Goal: Check status: Check status

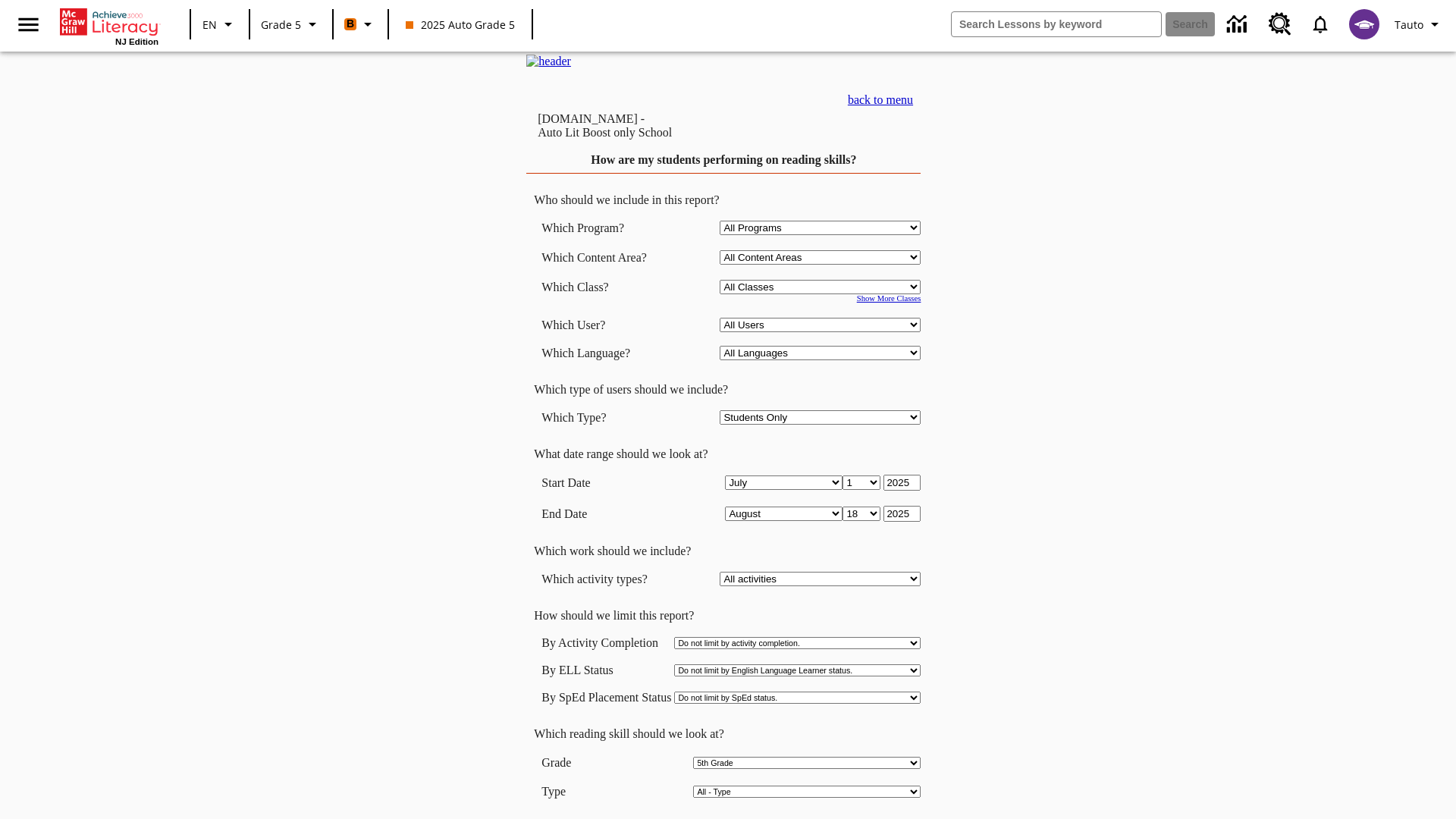
click at [823, 294] on select "Select a Class: All Classes 2025 Auto Grade 5 OL 2025 Auto Grade 6" at bounding box center [820, 287] width 201 height 15
select select "11133131"
click at [823, 333] on select "All Users Cat, Sautoen Cat, Sautoes Cat, Sautoss Donotlogin, Sautoen Twoschools…" at bounding box center [820, 325] width 201 height 15
select select "21437107"
click at [724, 818] on input "View Report" at bounding box center [723, 835] width 72 height 16
